Goal: Navigation & Orientation: Find specific page/section

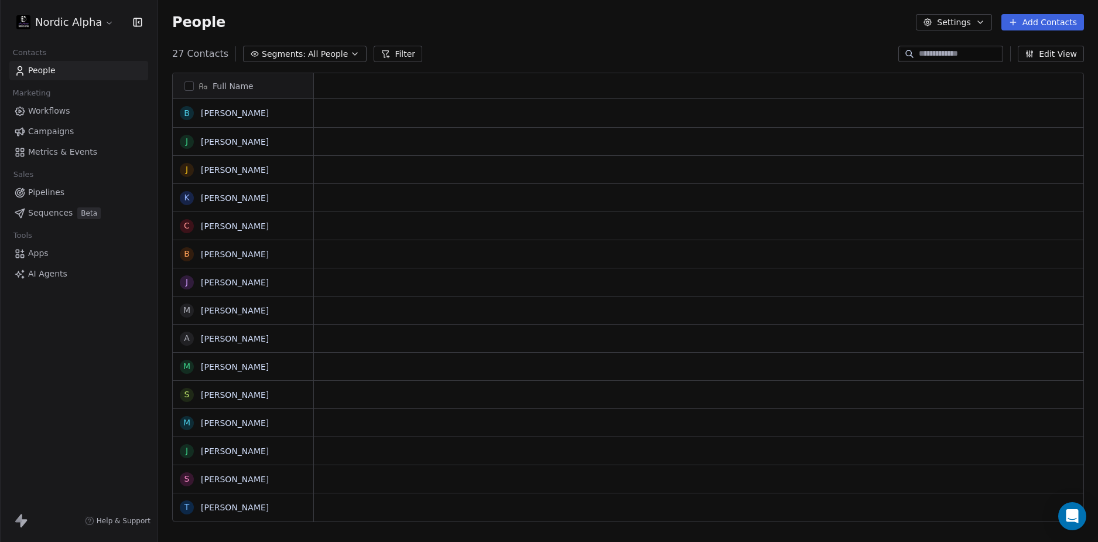
scroll to position [9, 9]
